Goal: Task Accomplishment & Management: Manage account settings

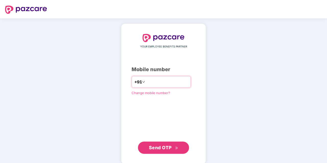
type input "**********"
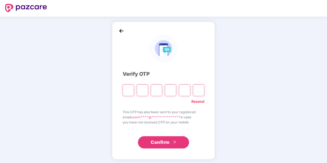
scroll to position [3, 0]
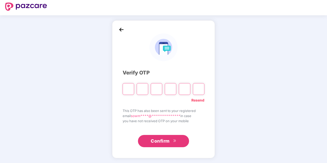
type input "*"
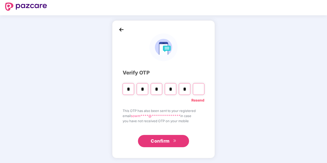
type input "*"
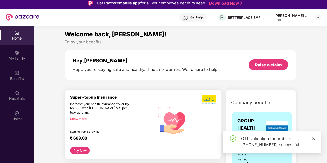
click at [315, 137] on icon "close" at bounding box center [314, 139] width 4 height 4
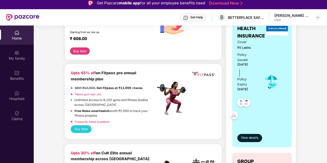
scroll to position [128, 0]
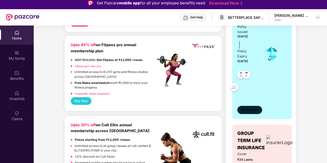
click at [247, 109] on span "View details" at bounding box center [249, 110] width 17 height 5
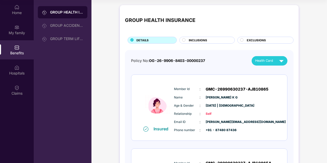
click at [266, 60] on span "Health Card" at bounding box center [264, 60] width 18 height 5
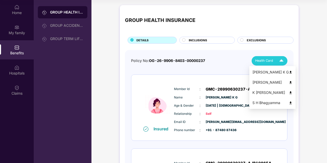
click at [265, 73] on div "[PERSON_NAME] K G" at bounding box center [273, 73] width 40 height 6
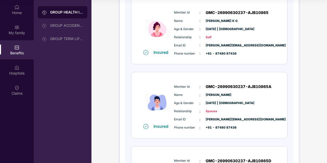
scroll to position [26, 0]
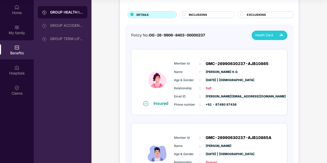
click at [273, 33] on span "Health Card" at bounding box center [264, 35] width 18 height 5
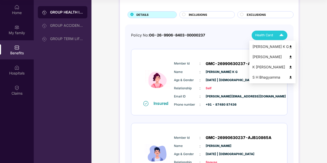
click at [264, 66] on div "K [PERSON_NAME]" at bounding box center [273, 67] width 40 height 6
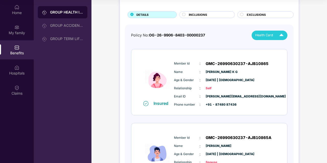
click at [271, 37] on span "Health Card" at bounding box center [264, 35] width 18 height 5
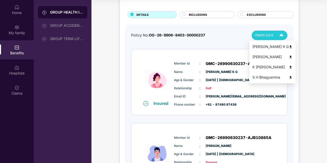
click at [264, 75] on div "S H Bhagyamma" at bounding box center [273, 78] width 40 height 6
